Goal: Complete application form

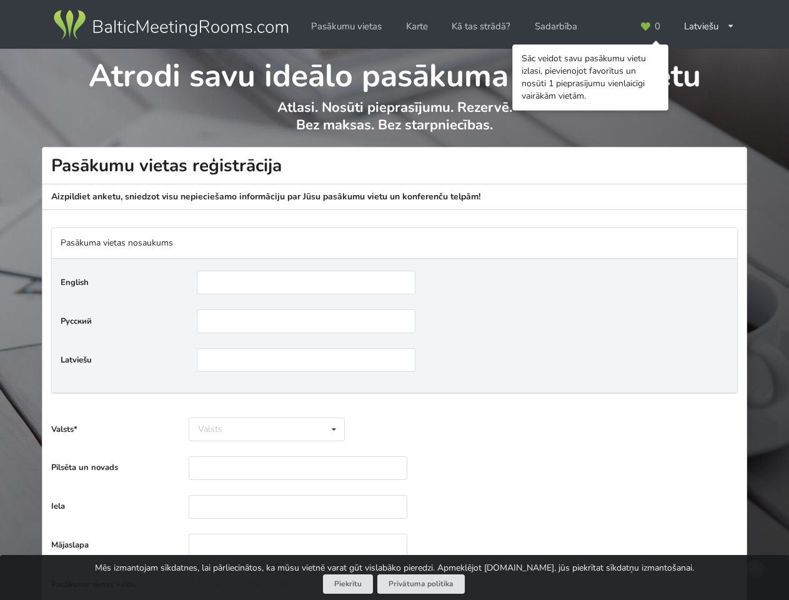
click at [650, 26] on icon at bounding box center [645, 26] width 11 height 9
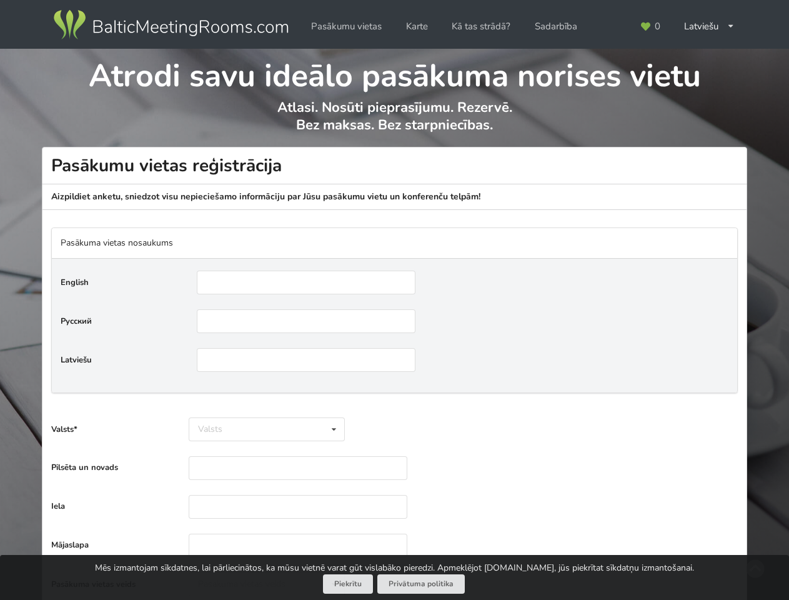
click at [709, 26] on div "Latviešu English Русский" at bounding box center [709, 26] width 68 height 24
click at [730, 26] on icon at bounding box center [731, 26] width 8 height 8
click at [394, 414] on div "Valsts* Valsts Igaunija [GEOGRAPHIC_DATA] Lietuva" at bounding box center [394, 429] width 687 height 30
click at [306, 282] on input"] "text" at bounding box center [306, 283] width 219 height 24
click at [306, 321] on input"] "text" at bounding box center [306, 321] width 219 height 24
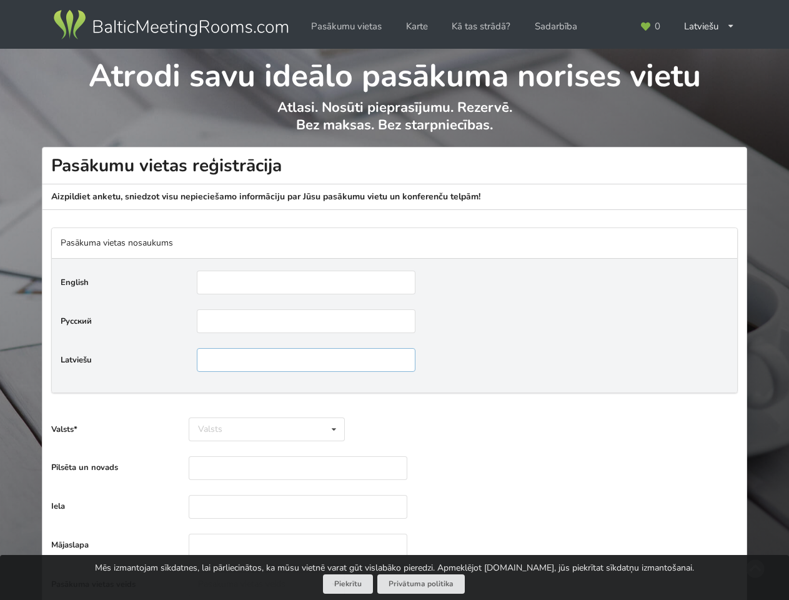
click at [306, 360] on input"] "text" at bounding box center [306, 360] width 219 height 24
click at [267, 429] on div "Valsts Igaunija [GEOGRAPHIC_DATA] Lietuva" at bounding box center [267, 429] width 156 height 24
click at [334, 429] on icon at bounding box center [334, 429] width 18 height 23
click at [298, 440] on div "Latvija" at bounding box center [266, 440] width 155 height 0
